Goal: Find specific page/section: Find specific page/section

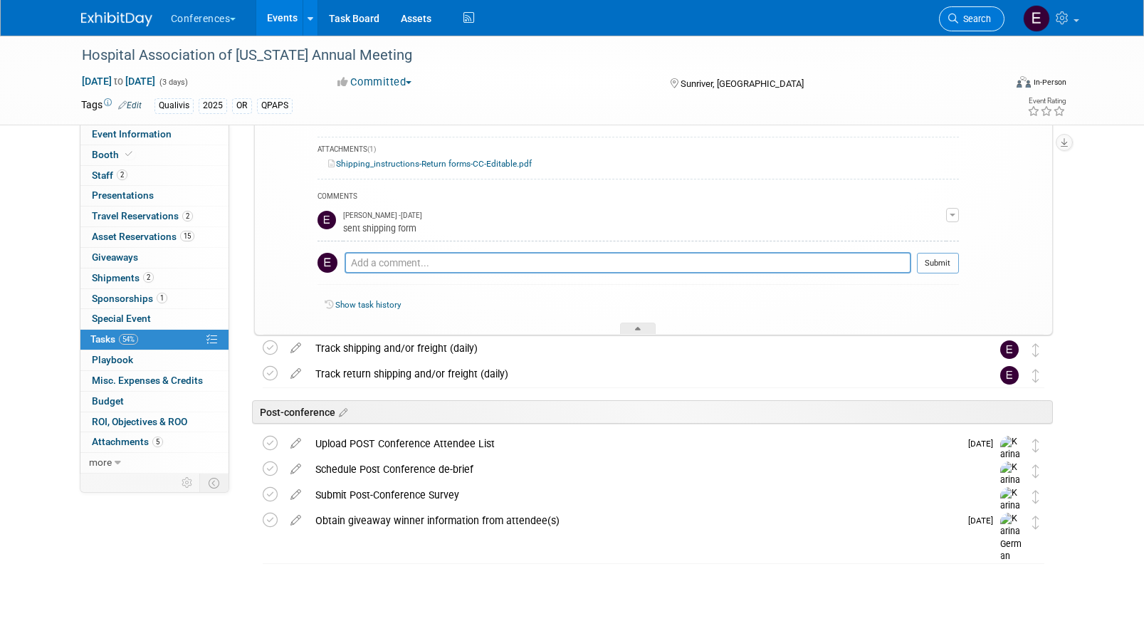
click at [968, 18] on span "Search" at bounding box center [975, 19] width 33 height 11
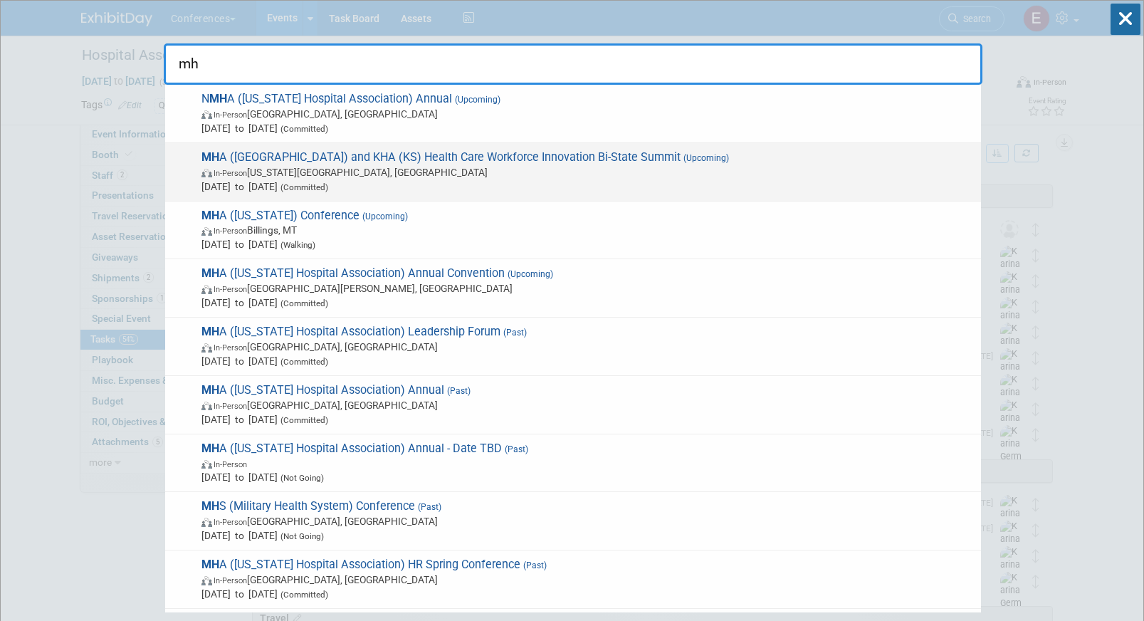
type input "mh"
click at [523, 170] on span "In-Person [US_STATE][GEOGRAPHIC_DATA], [GEOGRAPHIC_DATA]" at bounding box center [588, 172] width 773 height 14
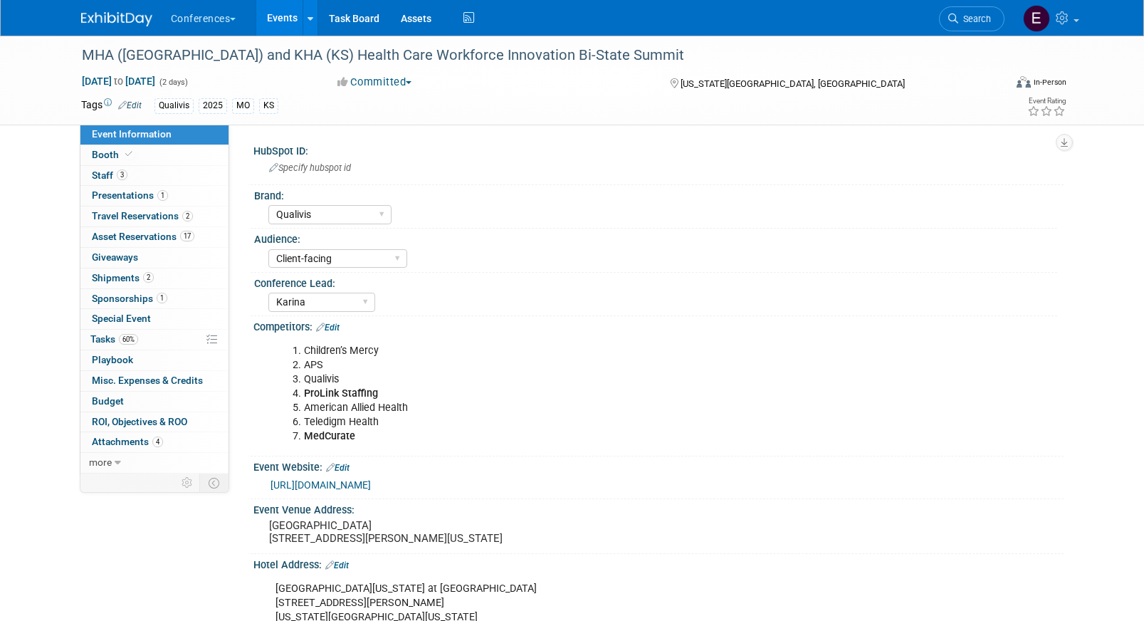
select select "Qualivis"
select select "Client-facing"
select select "Karina"
click at [152, 217] on span "Travel Reservations 2" at bounding box center [142, 215] width 101 height 11
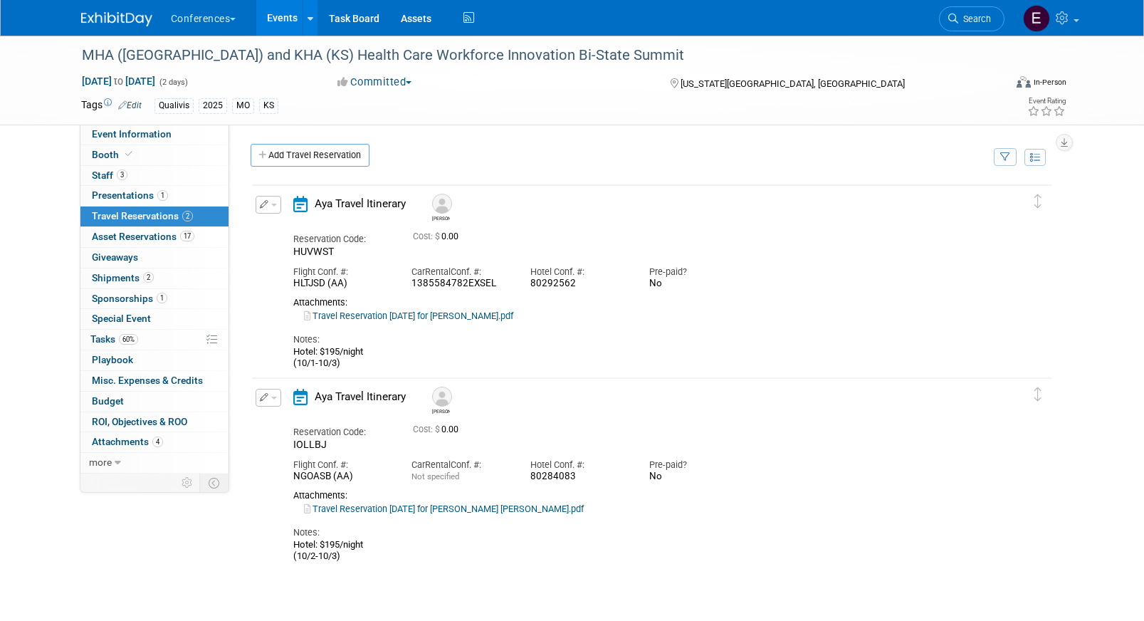
click at [449, 315] on link "Travel Reservation [DATE] for [PERSON_NAME].pdf" at bounding box center [408, 316] width 209 height 11
